Goal: Task Accomplishment & Management: Complete application form

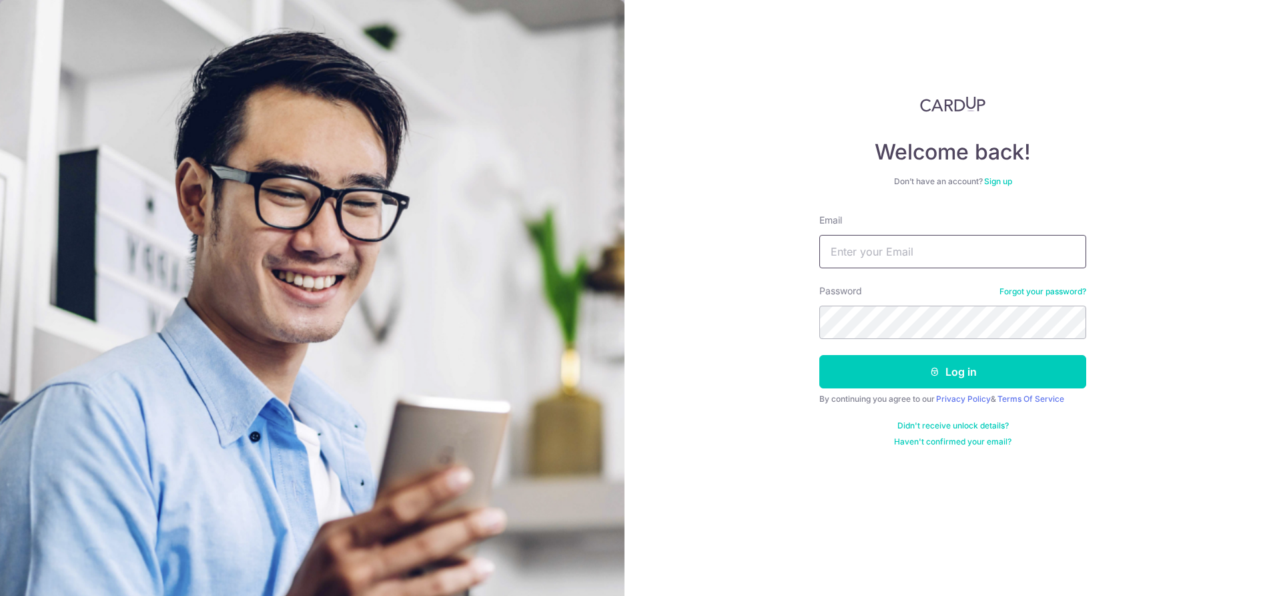
click at [864, 243] on input "Email" at bounding box center [952, 251] width 267 height 33
type input "[EMAIL_ADDRESS][DOMAIN_NAME]"
click at [819, 355] on button "Log in" at bounding box center [952, 371] width 267 height 33
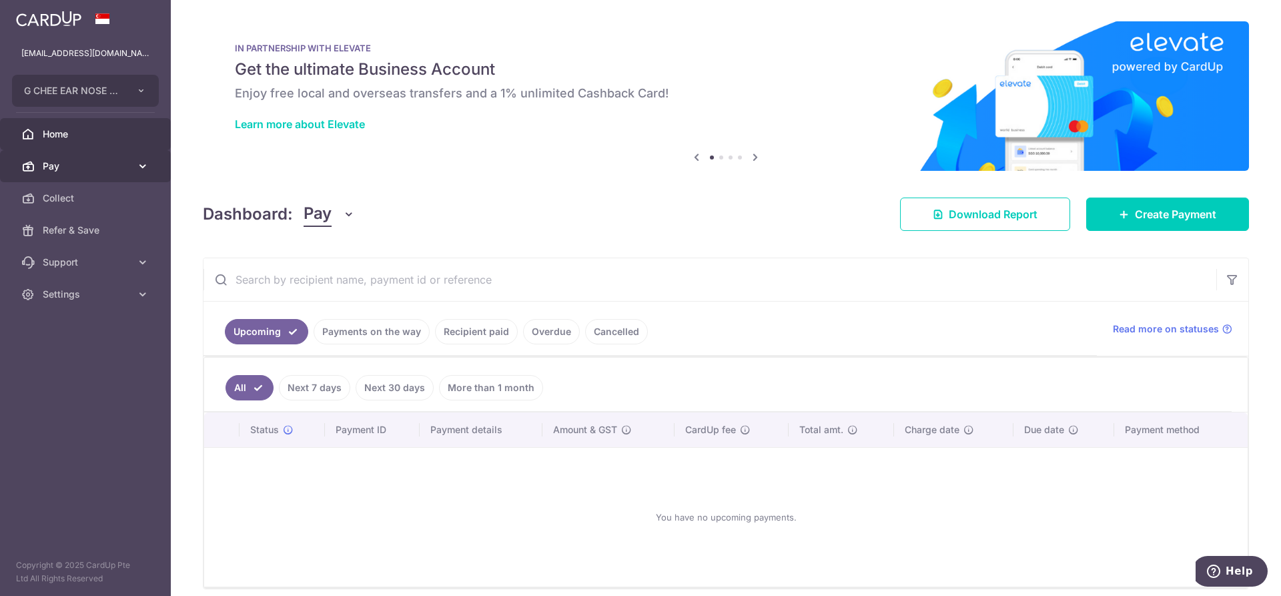
click at [78, 171] on span "Pay" at bounding box center [87, 165] width 88 height 13
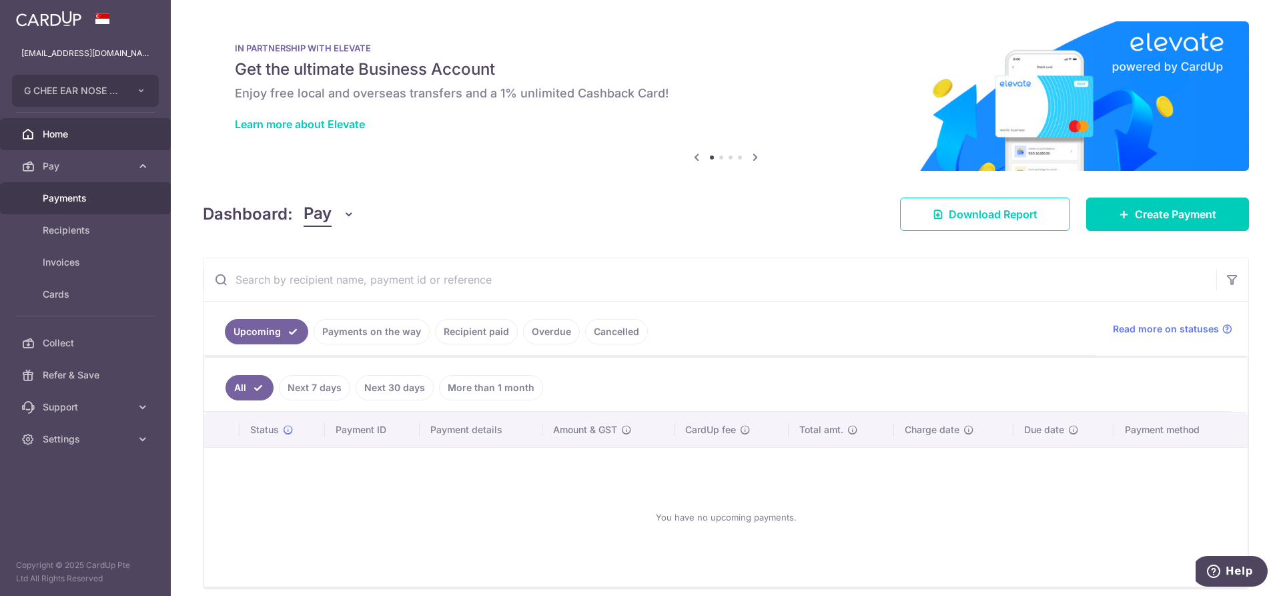
click at [79, 201] on span "Payments" at bounding box center [87, 197] width 88 height 13
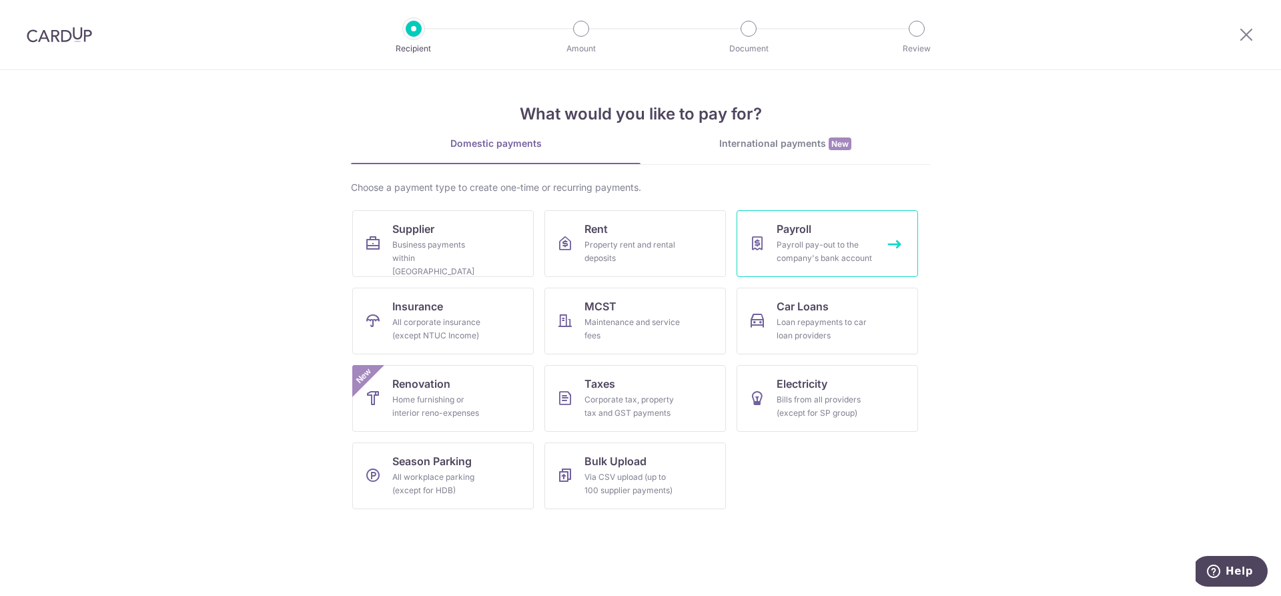
click at [801, 241] on div "Payroll pay-out to the company's bank account" at bounding box center [824, 251] width 96 height 27
